Goal: Information Seeking & Learning: Learn about a topic

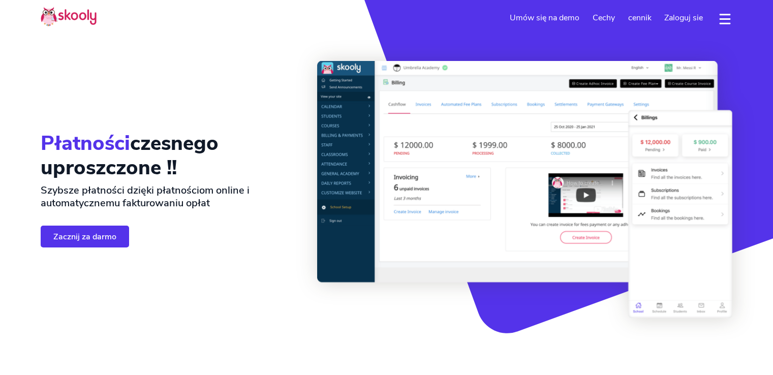
select select "pl"
click at [723, 18] on button "dropdown menu" at bounding box center [725, 18] width 15 height 23
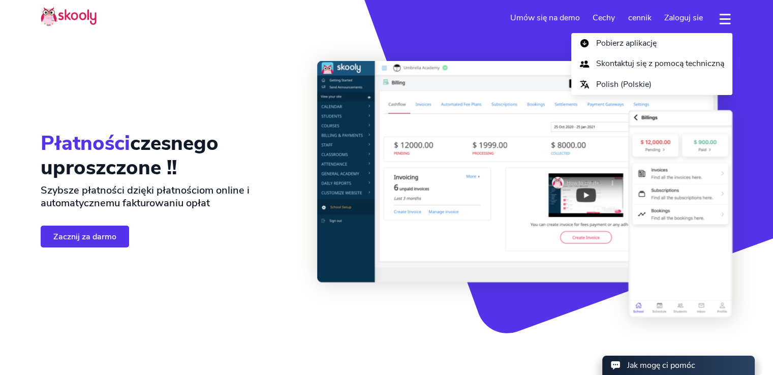
select select "48"
select select "[GEOGRAPHIC_DATA]"
select select "Europe/[GEOGRAPHIC_DATA]"
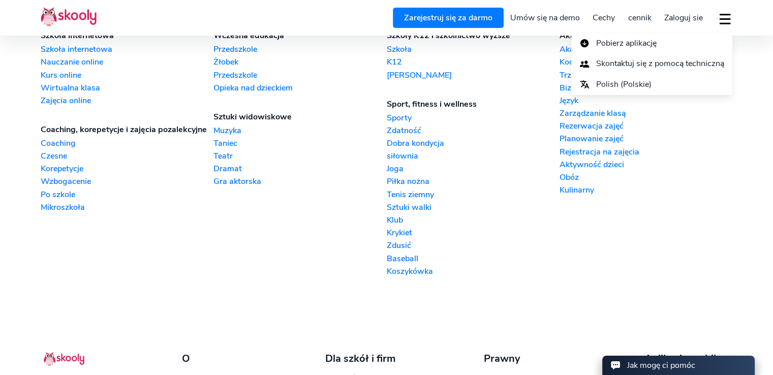
scroll to position [2972, 0]
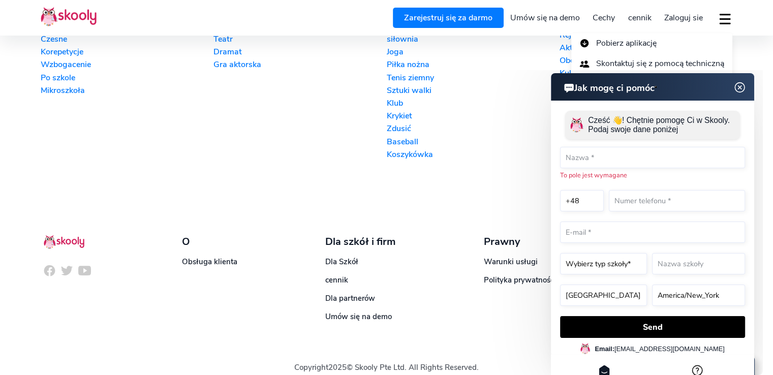
click at [741, 84] on img at bounding box center [739, 87] width 19 height 13
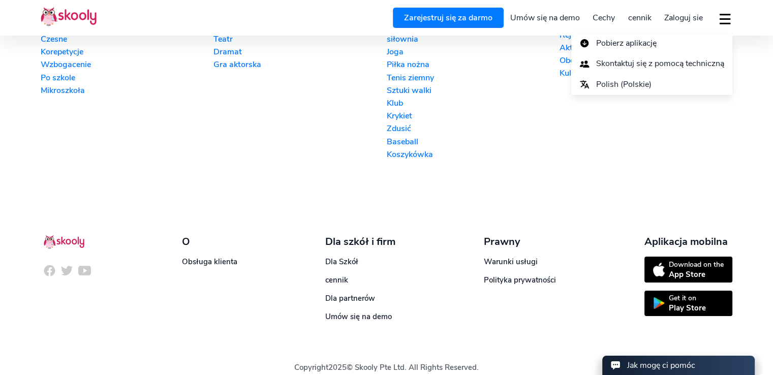
click at [643, 24] on link "cennik" at bounding box center [640, 18] width 37 height 16
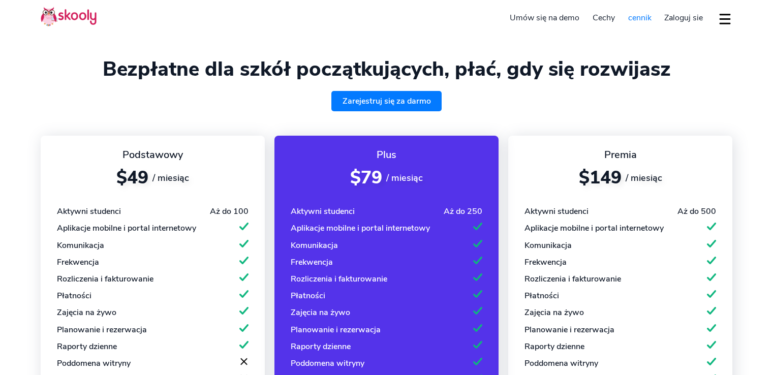
select select "pl"
select select "48"
select select "[GEOGRAPHIC_DATA]"
select select "Europe/[GEOGRAPHIC_DATA]"
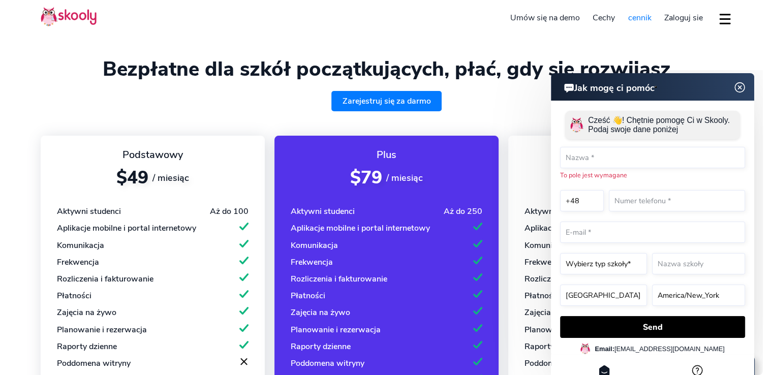
click at [716, 19] on div "Pobierz aplikację Skontaktuj się z pomocą techniczną Polish (Polskie)" at bounding box center [721, 18] width 23 height 17
click at [720, 19] on button "dropdown menu" at bounding box center [725, 18] width 15 height 23
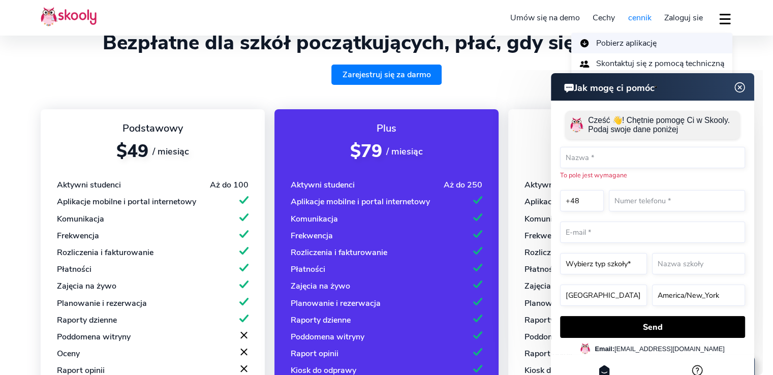
scroll to position [51, 0]
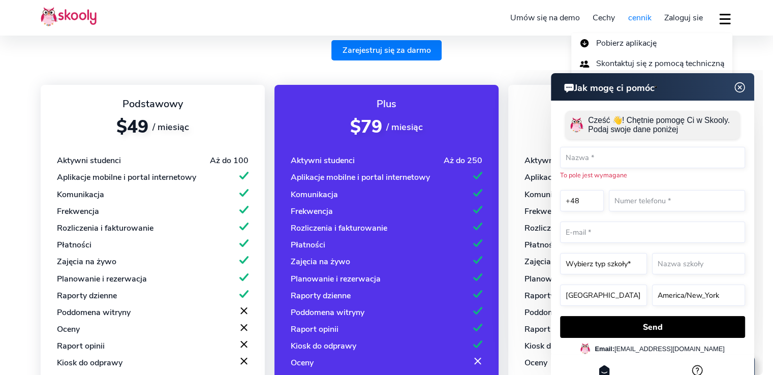
click at [738, 86] on img at bounding box center [739, 87] width 19 height 13
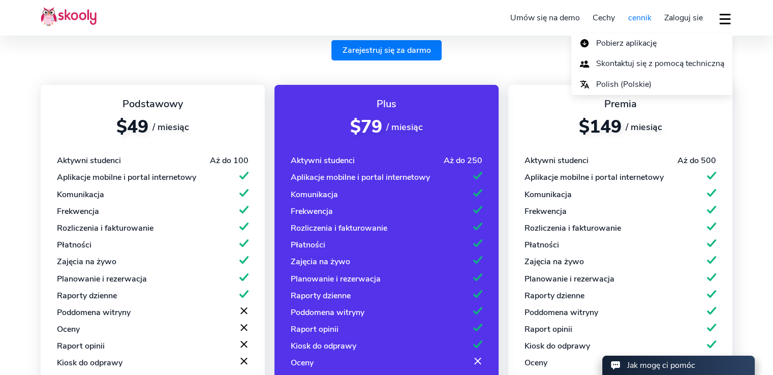
click at [38, 9] on header "Zarejestruj się za darmo Umów się na demo Cechy Frekwencja Rozliczenia i płatno…" at bounding box center [386, 18] width 773 height 36
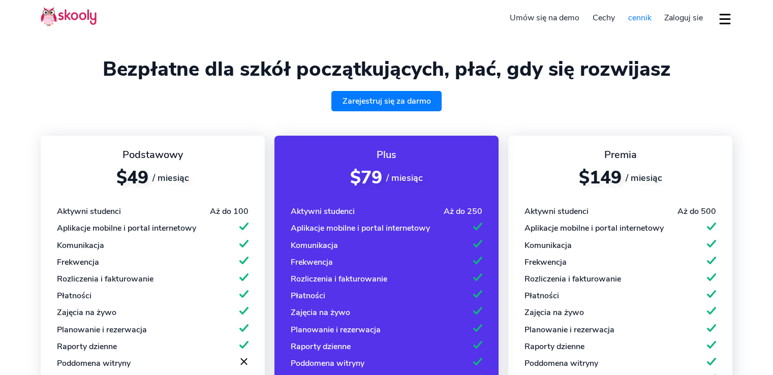
select select "pl"
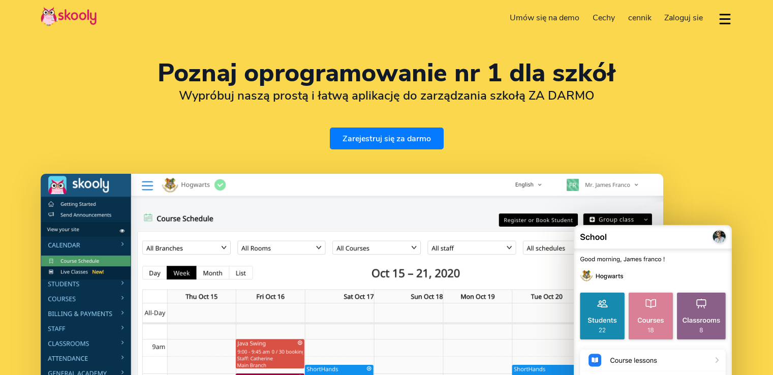
select select "pl"
select select "48"
select select "[GEOGRAPHIC_DATA]"
select select "Europe/[GEOGRAPHIC_DATA]"
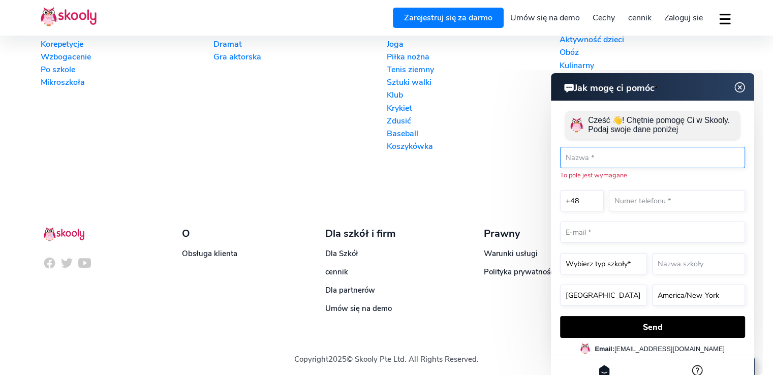
scroll to position [2562, 0]
